Goal: Task Accomplishment & Management: Manage account settings

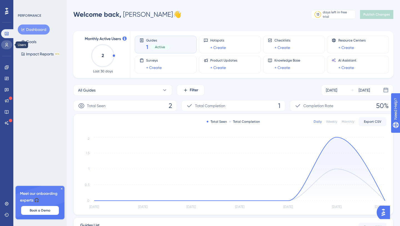
click at [9, 48] on link at bounding box center [6, 44] width 11 height 9
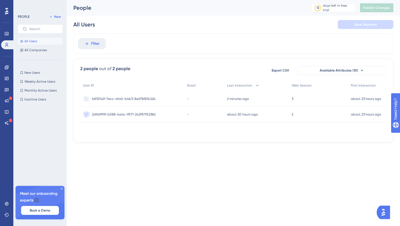
click at [140, 100] on span "b815f42f-7ecc-4fa0-b4b3-8e678f83c224" at bounding box center [124, 98] width 64 height 4
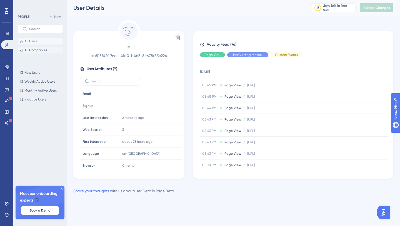
click at [36, 48] on span "All Companies" at bounding box center [35, 50] width 23 height 4
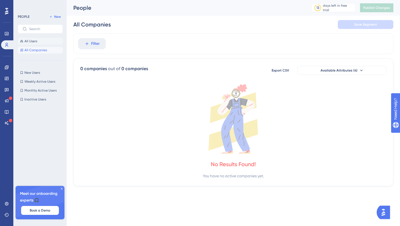
click at [36, 41] on span "All Users" at bounding box center [30, 41] width 13 height 4
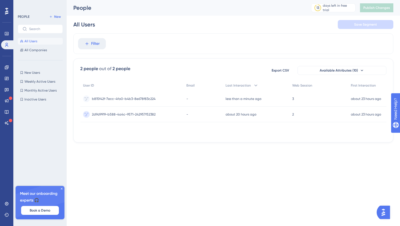
click at [36, 54] on div "PEOPLE New All Users All Companies New Users New Users Weekly Active Users Week…" at bounding box center [40, 109] width 45 height 193
click at [36, 52] on span "All Companies" at bounding box center [35, 50] width 23 height 4
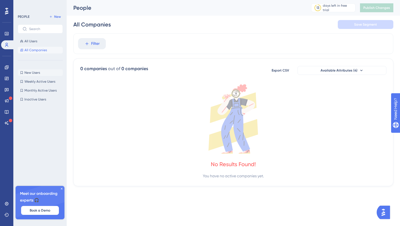
click at [36, 73] on span "New Users" at bounding box center [32, 72] width 16 height 4
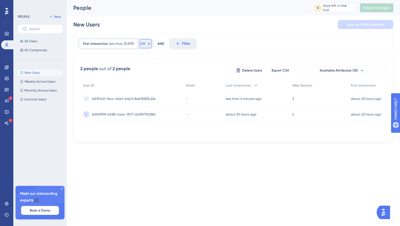
click at [151, 44] on icon at bounding box center [149, 43] width 4 height 4
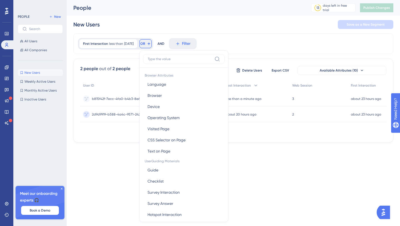
scroll to position [23, 0]
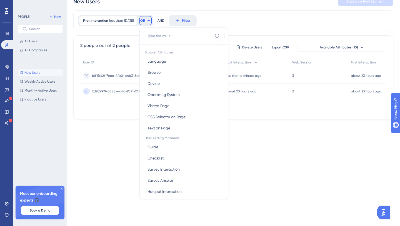
click at [134, 131] on div "Performance Users Engagement Widgets Feedback Product Updates Knowledge Base AI…" at bounding box center [200, 57] width 400 height 160
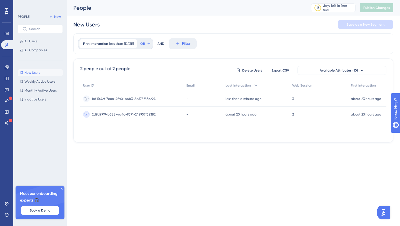
click at [144, 99] on span "b815f42f-7ecc-4fa0-b4b3-8e678f83c224" at bounding box center [124, 98] width 64 height 4
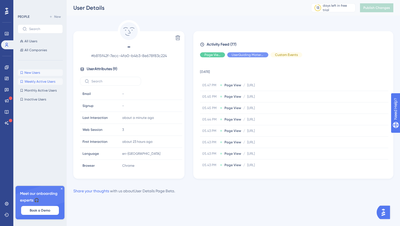
click at [41, 80] on span "Weekly Active Users" at bounding box center [39, 81] width 31 height 4
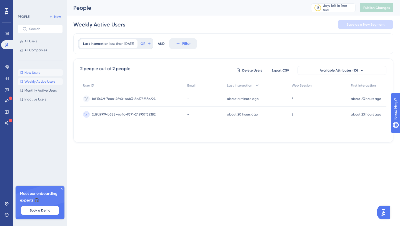
click at [39, 74] on span "New Users" at bounding box center [32, 72] width 16 height 4
click at [145, 113] on span "2d9d9919-b588-4a4c-9571-242957f52382" at bounding box center [124, 114] width 64 height 4
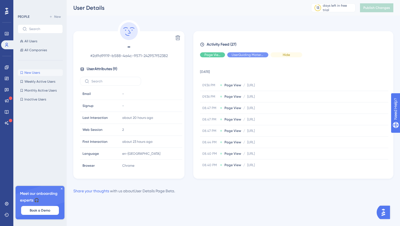
click at [277, 56] on div "Hide" at bounding box center [287, 54] width 32 height 5
click at [218, 57] on div "Hide" at bounding box center [212, 54] width 25 height 5
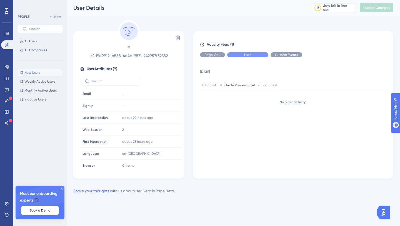
click at [245, 56] on span "Hide" at bounding box center [247, 55] width 7 height 4
click at [215, 55] on span "Show" at bounding box center [212, 55] width 8 height 4
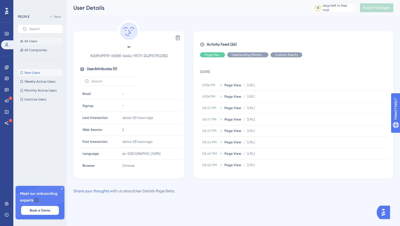
click at [33, 41] on span "All Users" at bounding box center [30, 41] width 13 height 4
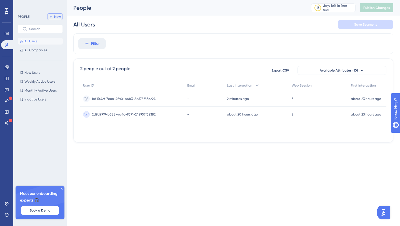
click at [54, 17] on button "New" at bounding box center [55, 16] width 16 height 7
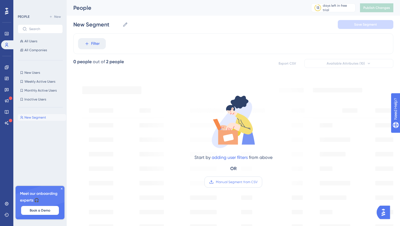
click at [234, 184] on label "Manual Segment from CSV" at bounding box center [234, 181] width 58 height 11
click at [258, 182] on input "Manual Segment from CSV" at bounding box center [258, 182] width 0 height 0
click at [33, 40] on span "All Users" at bounding box center [30, 41] width 13 height 4
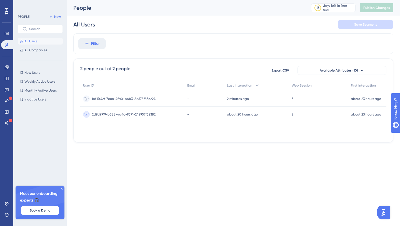
click at [111, 99] on span "b815f42f-7ecc-4fa0-b4b3-8e678f83c224" at bounding box center [124, 98] width 64 height 4
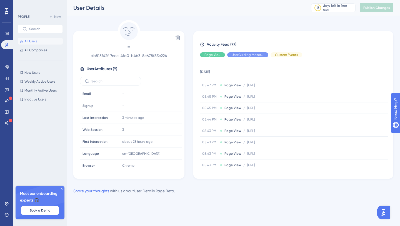
click at [36, 43] on button "All Users" at bounding box center [40, 41] width 45 height 7
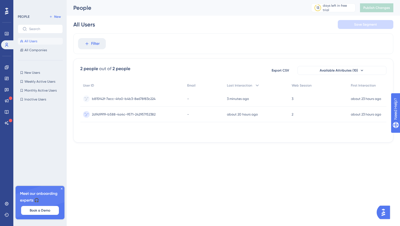
click at [122, 114] on span "2d9d9919-b588-4a4c-9571-242957f52382" at bounding box center [124, 114] width 64 height 4
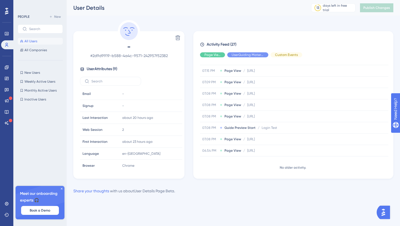
click at [34, 39] on span "All Users" at bounding box center [30, 41] width 13 height 4
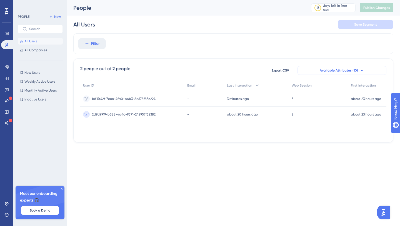
click at [327, 74] on button "Available Attributes (10)" at bounding box center [342, 70] width 89 height 9
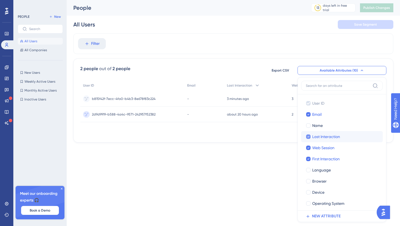
scroll to position [2, 0]
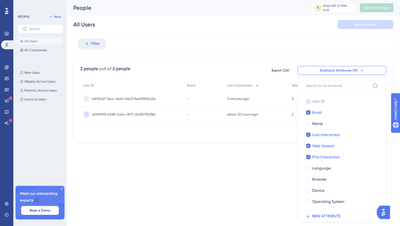
click at [343, 68] on button "Available Attributes (10)" at bounding box center [342, 70] width 89 height 9
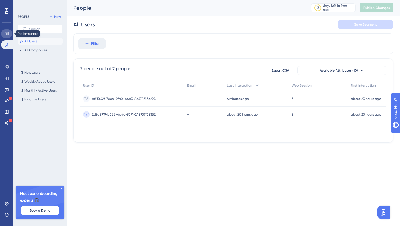
click at [6, 37] on link at bounding box center [6, 33] width 11 height 9
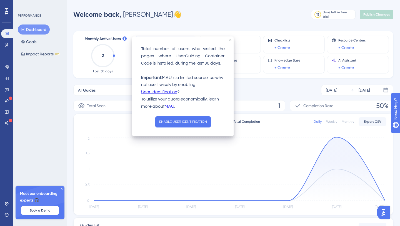
click at [231, 39] on icon "close tooltip" at bounding box center [230, 40] width 2 height 2
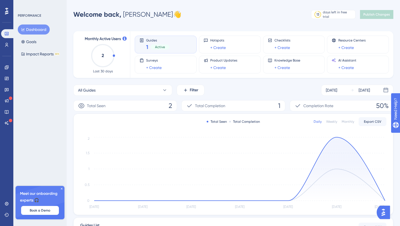
click at [186, 43] on div "Guides 1 Active" at bounding box center [166, 44] width 53 height 13
click at [183, 48] on div "Guides 1 Active" at bounding box center [166, 44] width 53 height 13
click at [140, 41] on icon at bounding box center [141, 40] width 3 height 4
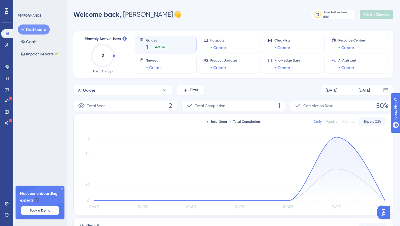
click at [149, 41] on span "Guides" at bounding box center [157, 40] width 23 height 4
click at [7, 70] on link at bounding box center [6, 67] width 11 height 9
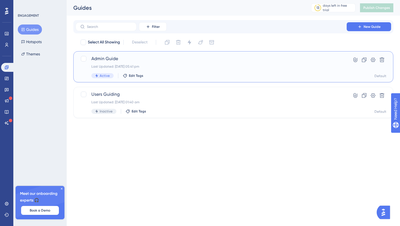
click at [333, 60] on div "Admin Guide Last Updated: 22 Aug 2025 05:41 pm Active Edit Tags Hyperlink Clone…" at bounding box center [233, 66] width 306 height 23
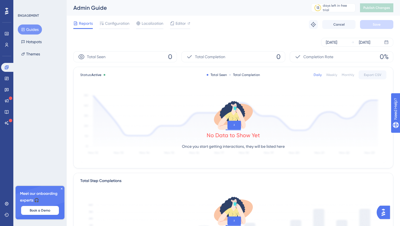
click at [146, 56] on div "Total Seen 0" at bounding box center [125, 56] width 104 height 11
click at [120, 24] on span "Configuration" at bounding box center [117, 23] width 24 height 7
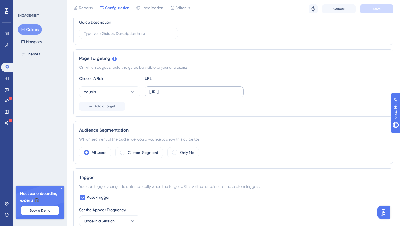
scroll to position [97, 0]
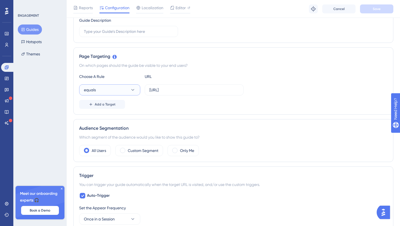
click at [132, 92] on icon at bounding box center [133, 90] width 6 height 6
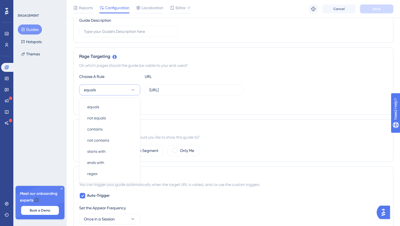
scroll to position [124, 0]
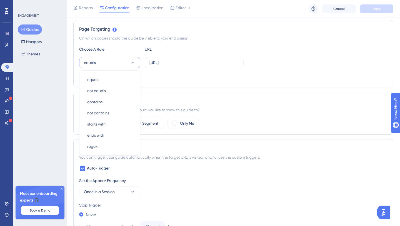
click at [133, 66] on button "equals" at bounding box center [109, 62] width 61 height 11
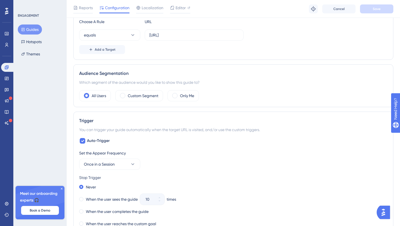
scroll to position [154, 0]
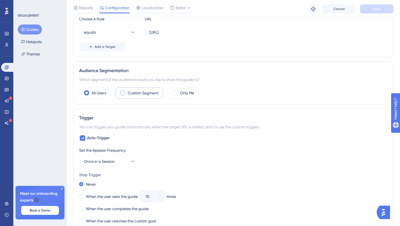
click at [134, 92] on label "Custom Segment" at bounding box center [143, 92] width 31 height 7
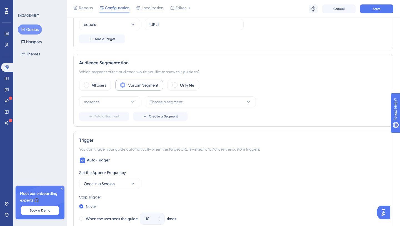
scroll to position [169, 0]
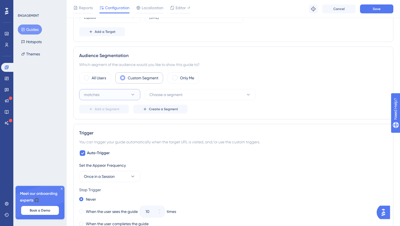
click at [134, 92] on icon at bounding box center [133, 95] width 6 height 6
click at [105, 77] on label "All Users" at bounding box center [99, 77] width 14 height 7
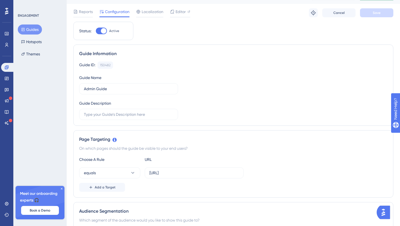
scroll to position [12, 0]
click at [138, 111] on input "text" at bounding box center [128, 114] width 89 height 6
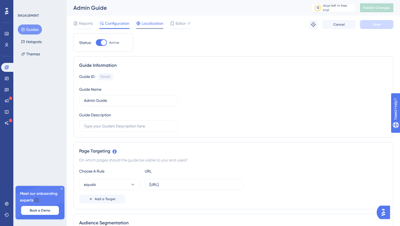
click at [151, 22] on span "Localization" at bounding box center [153, 23] width 22 height 7
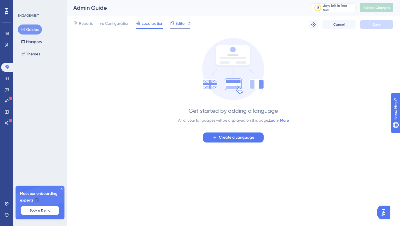
click at [176, 24] on span "Editor" at bounding box center [181, 23] width 10 height 7
click at [83, 26] on span "Reports" at bounding box center [86, 23] width 14 height 7
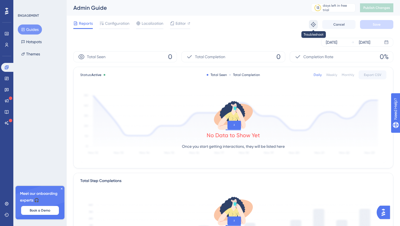
click at [313, 26] on icon at bounding box center [314, 25] width 6 height 6
click at [125, 22] on span "Configuration" at bounding box center [117, 23] width 24 height 7
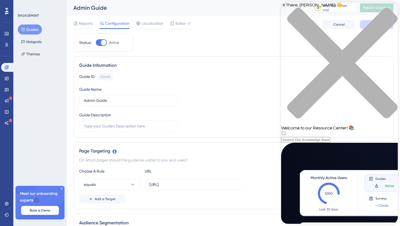
click at [392, 13] on div "close resource center" at bounding box center [339, 67] width 117 height 118
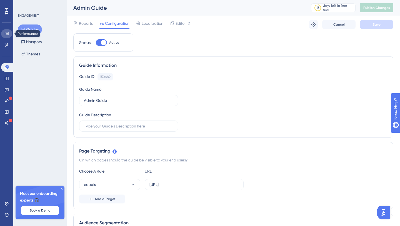
click at [6, 33] on icon at bounding box center [6, 33] width 4 height 4
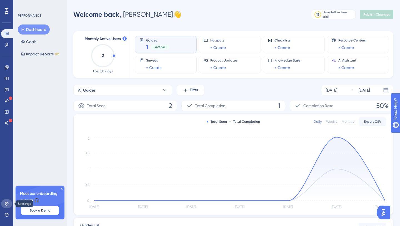
click at [6, 204] on icon at bounding box center [7, 203] width 4 height 4
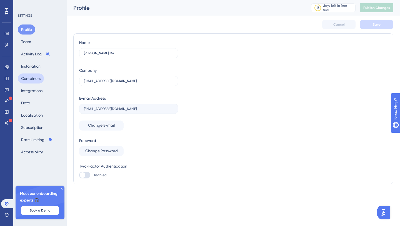
click at [36, 77] on button "Containers" at bounding box center [31, 78] width 26 height 10
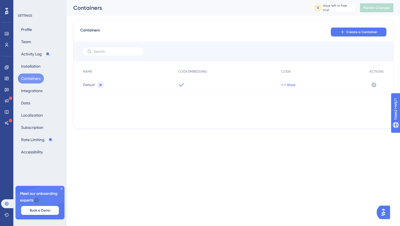
click at [292, 84] on span "</> Show" at bounding box center [288, 85] width 14 height 4
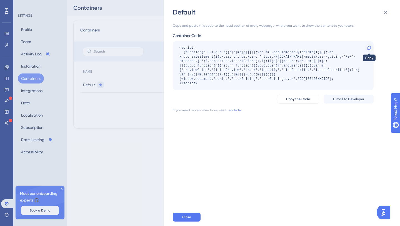
click at [369, 49] on icon at bounding box center [369, 48] width 4 height 4
